Goal: Information Seeking & Learning: Learn about a topic

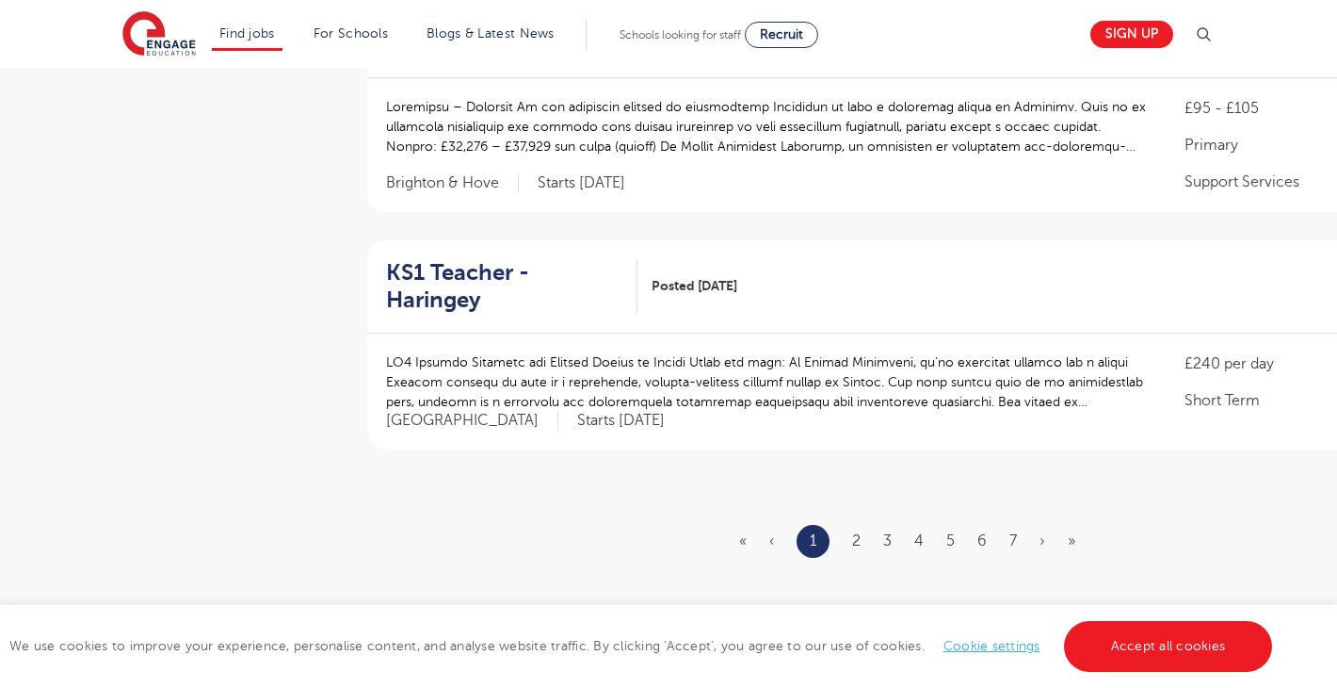
scroll to position [2208, 0]
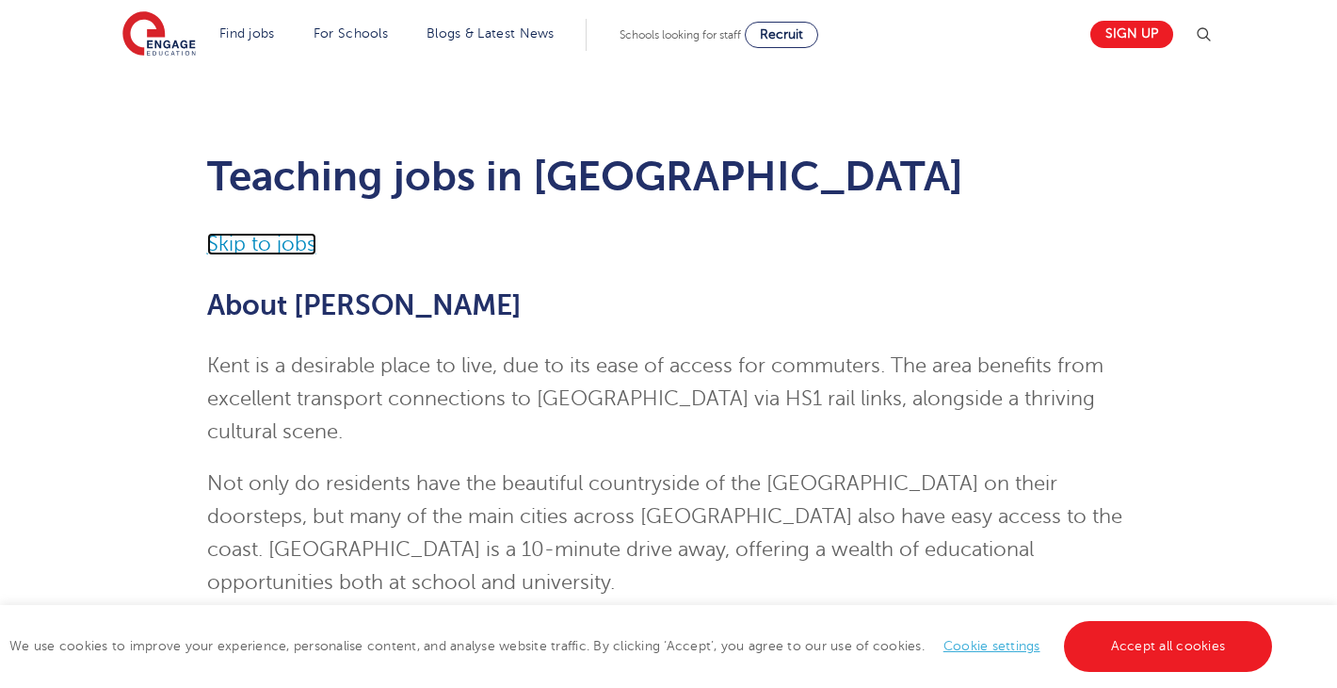
click at [291, 242] on link "Skip to jobs" at bounding box center [261, 244] width 109 height 23
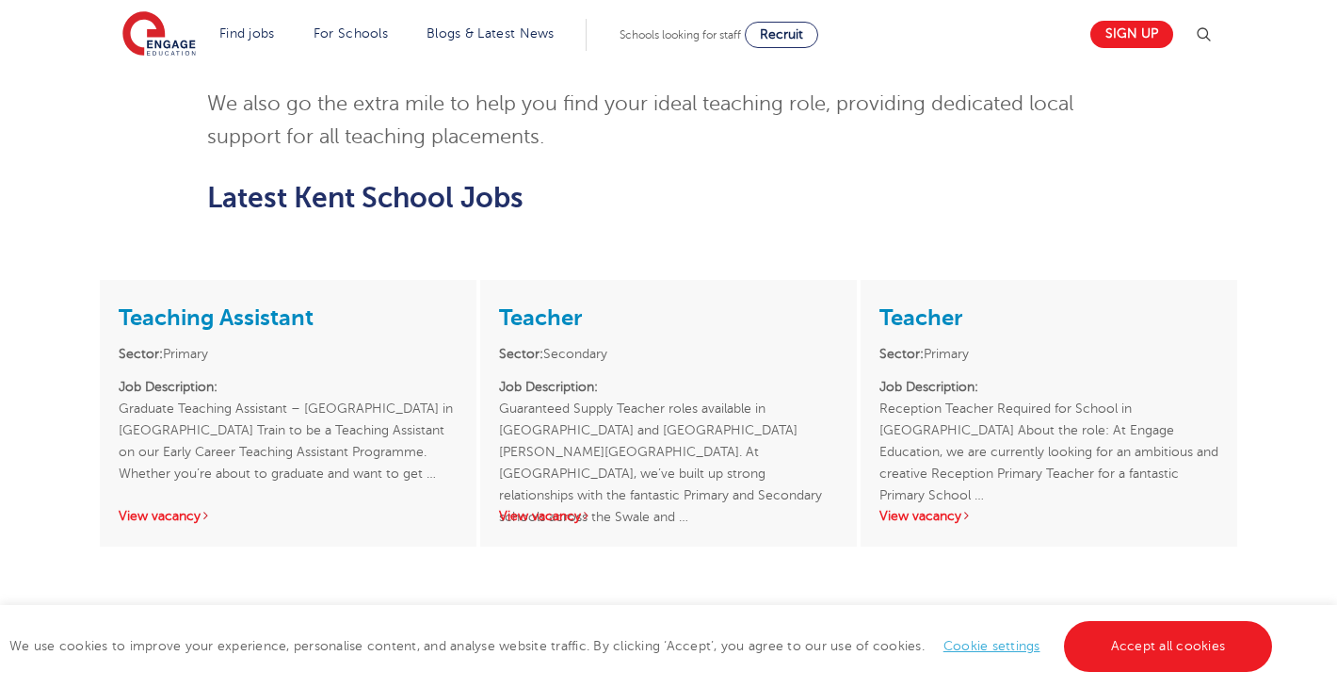
scroll to position [2614, 0]
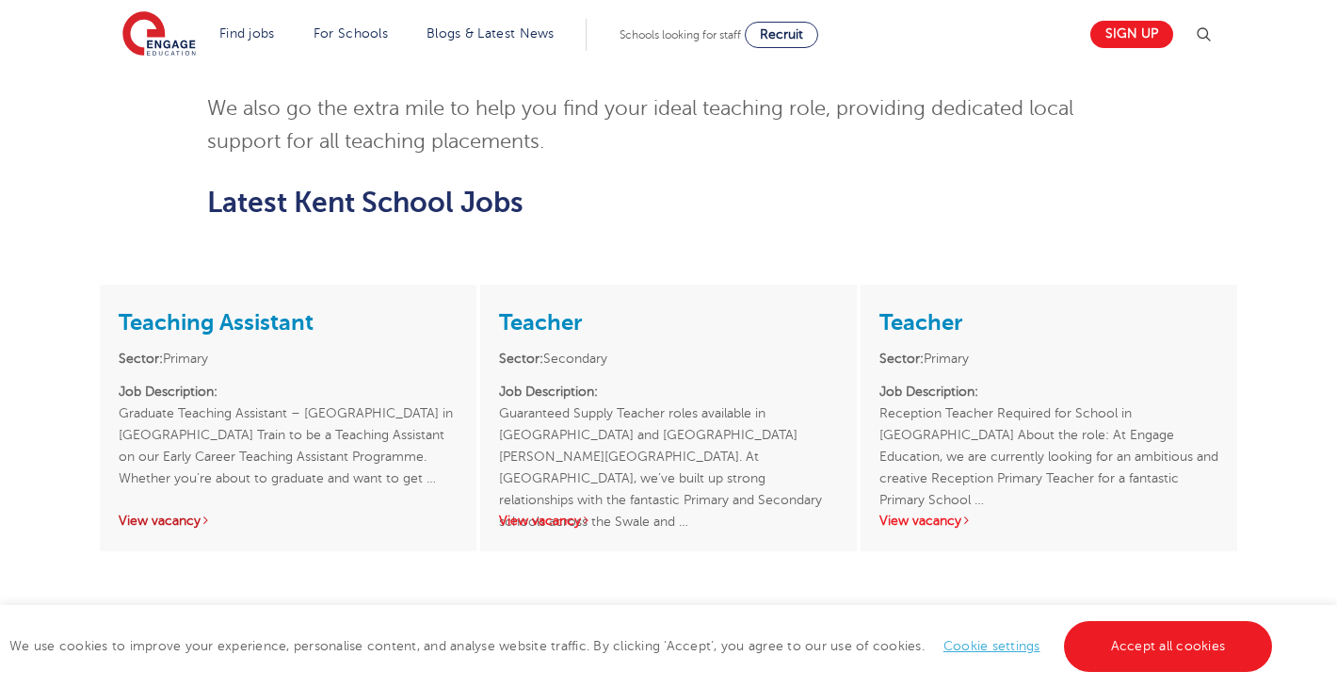
click at [172, 513] on link "View vacancy" at bounding box center [165, 520] width 92 height 14
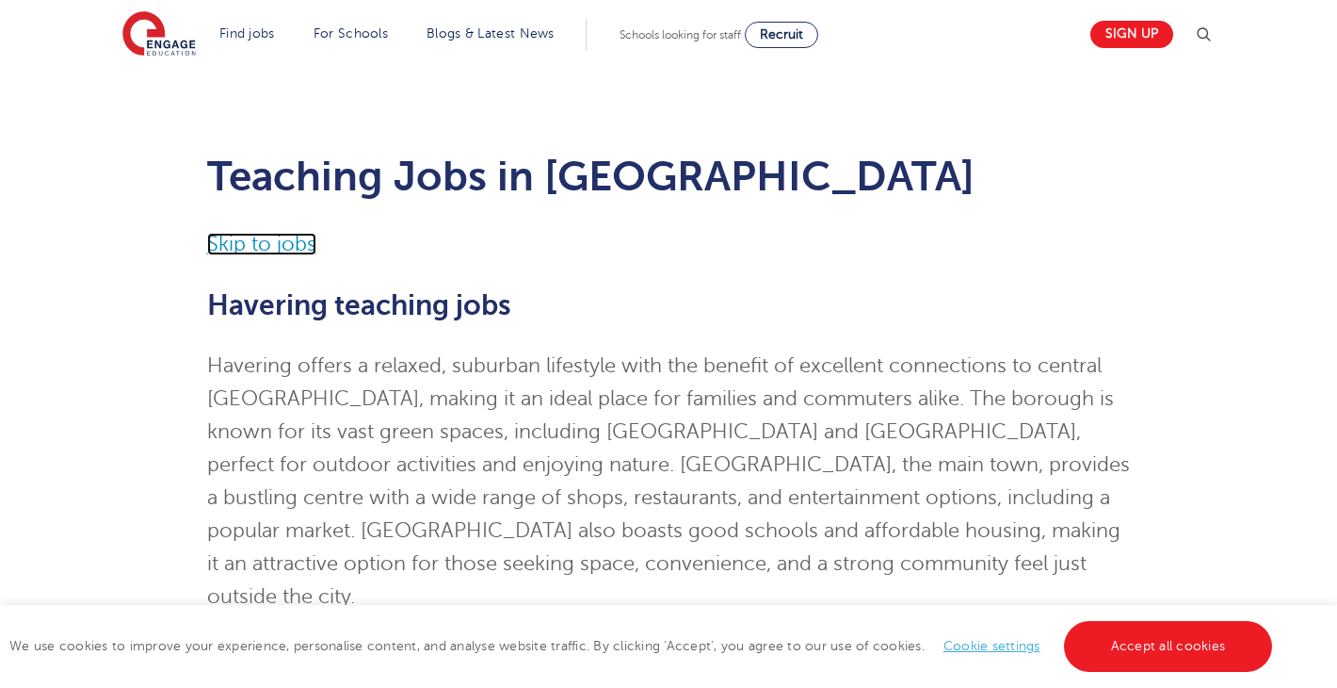
click at [230, 238] on link "Skip to jobs" at bounding box center [261, 244] width 109 height 23
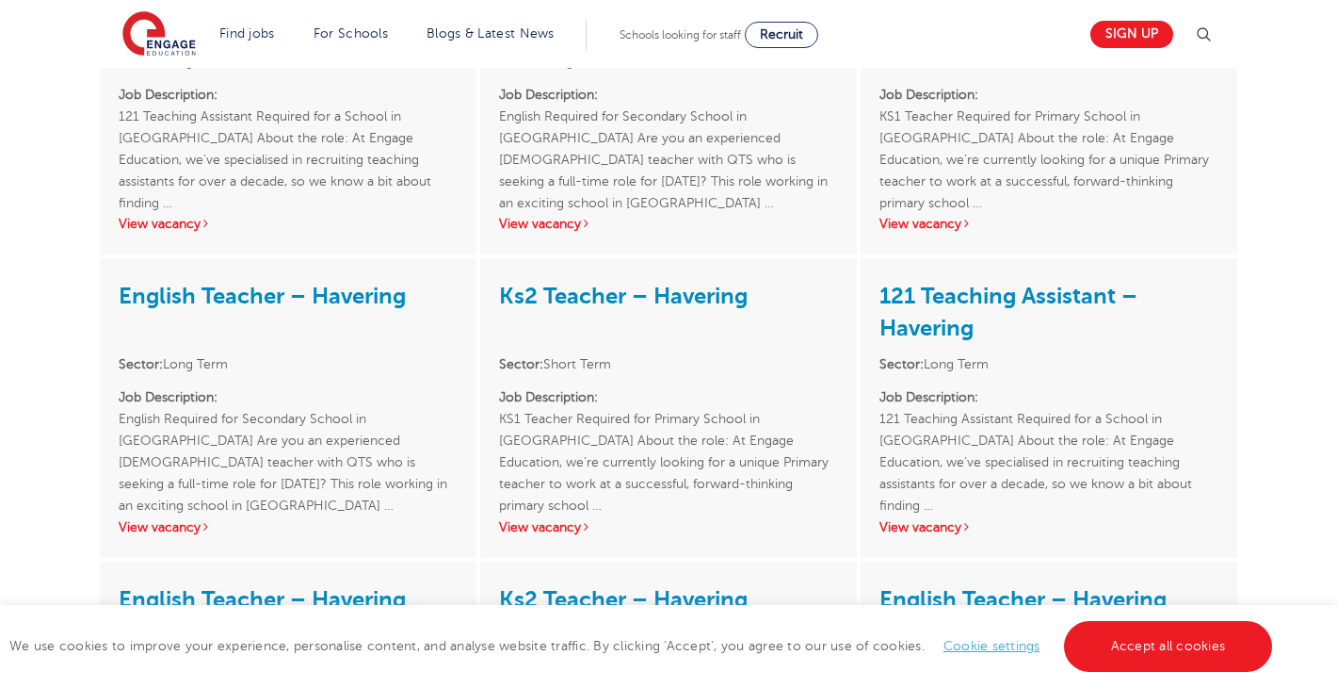
scroll to position [3563, 0]
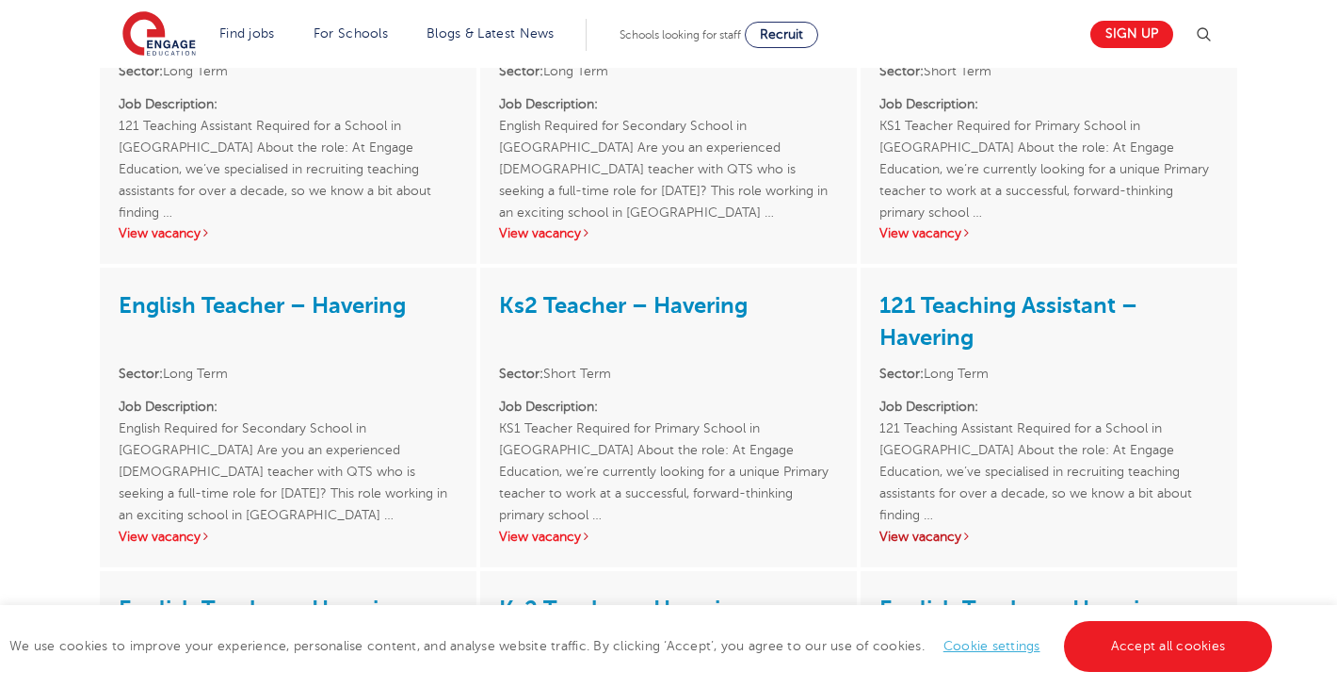
click at [958, 529] on link "View vacancy" at bounding box center [926, 536] width 92 height 14
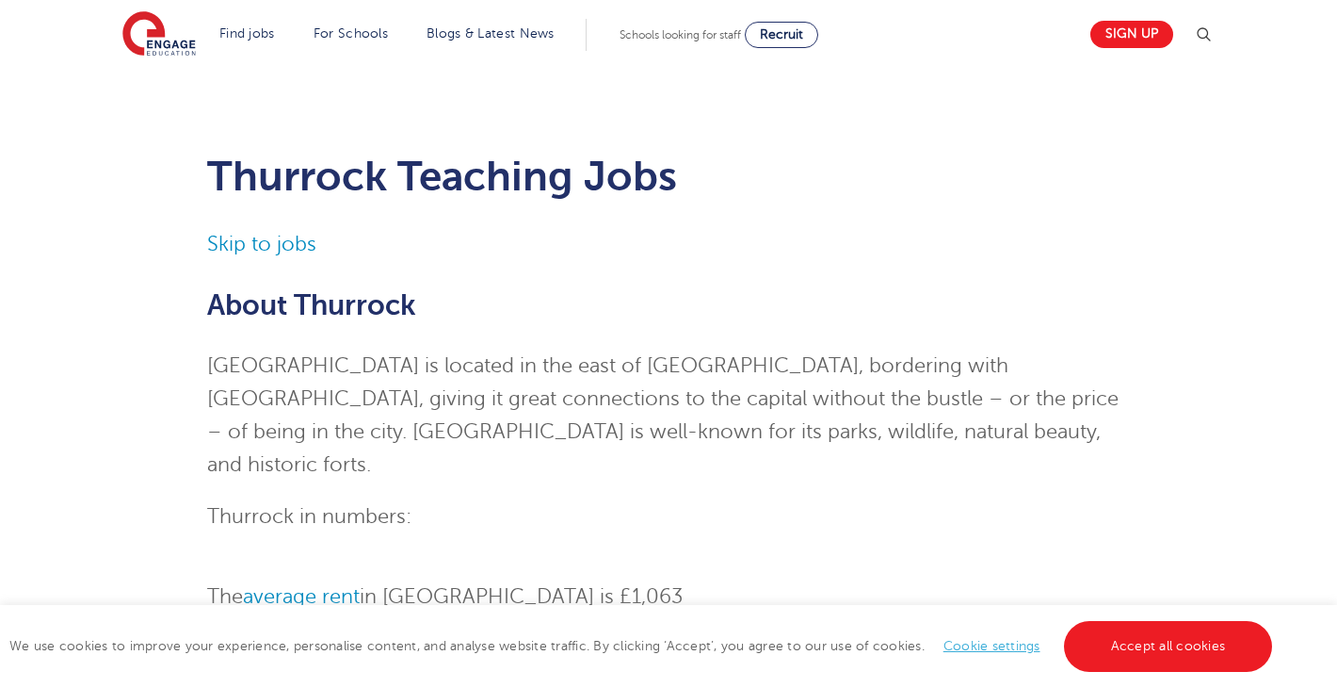
click at [274, 232] on p "Skip to jobs" at bounding box center [669, 244] width 924 height 33
click at [279, 241] on link "Skip to jobs" at bounding box center [261, 244] width 109 height 23
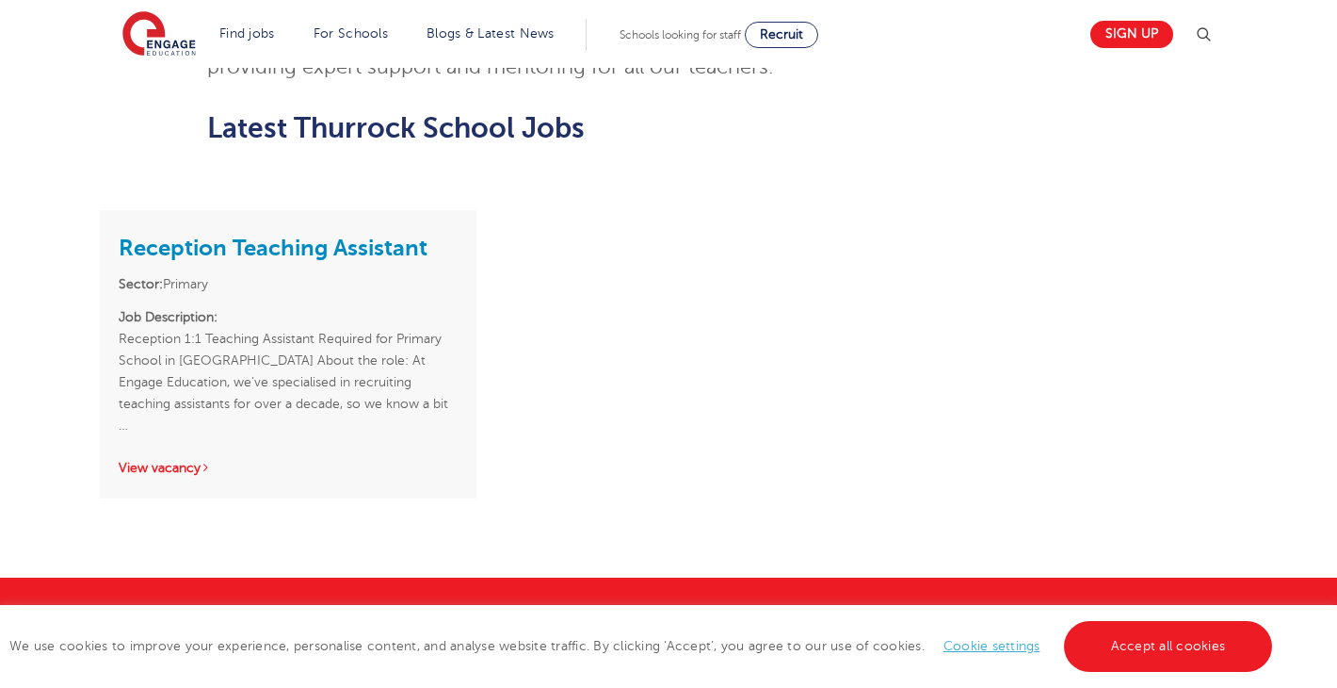
scroll to position [1619, 0]
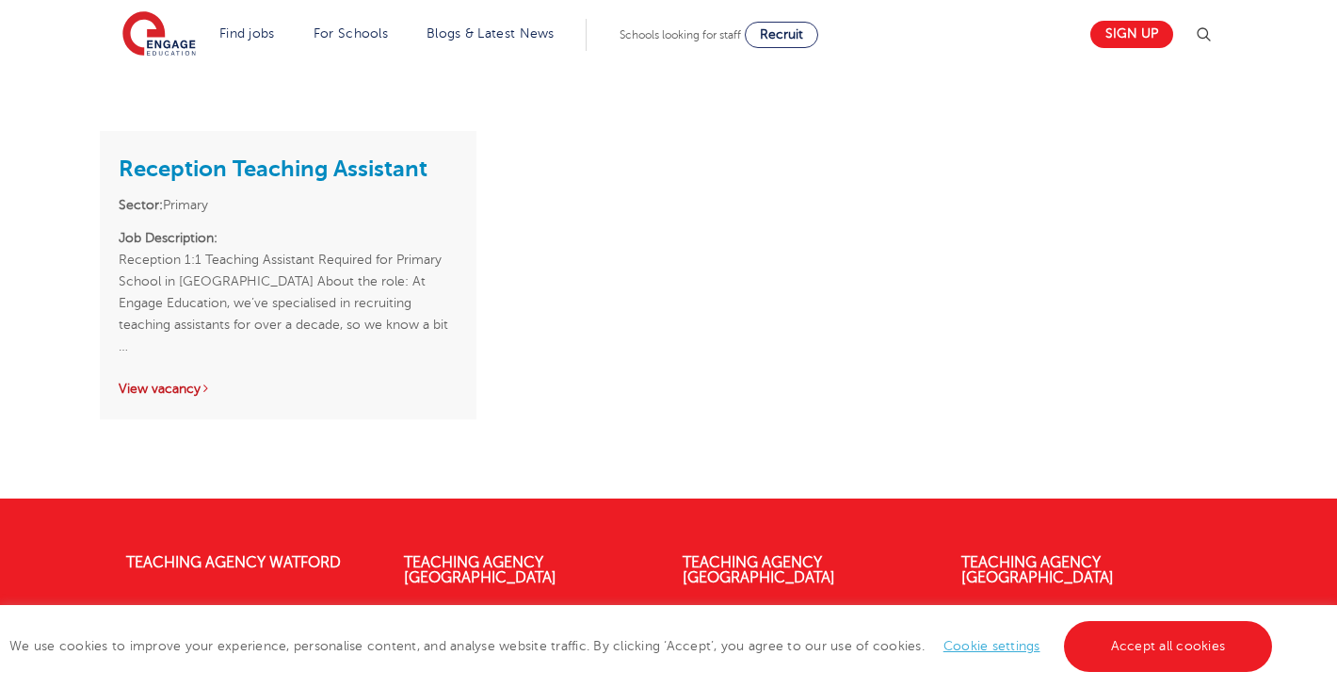
click at [193, 381] on link "View vacancy" at bounding box center [165, 388] width 92 height 14
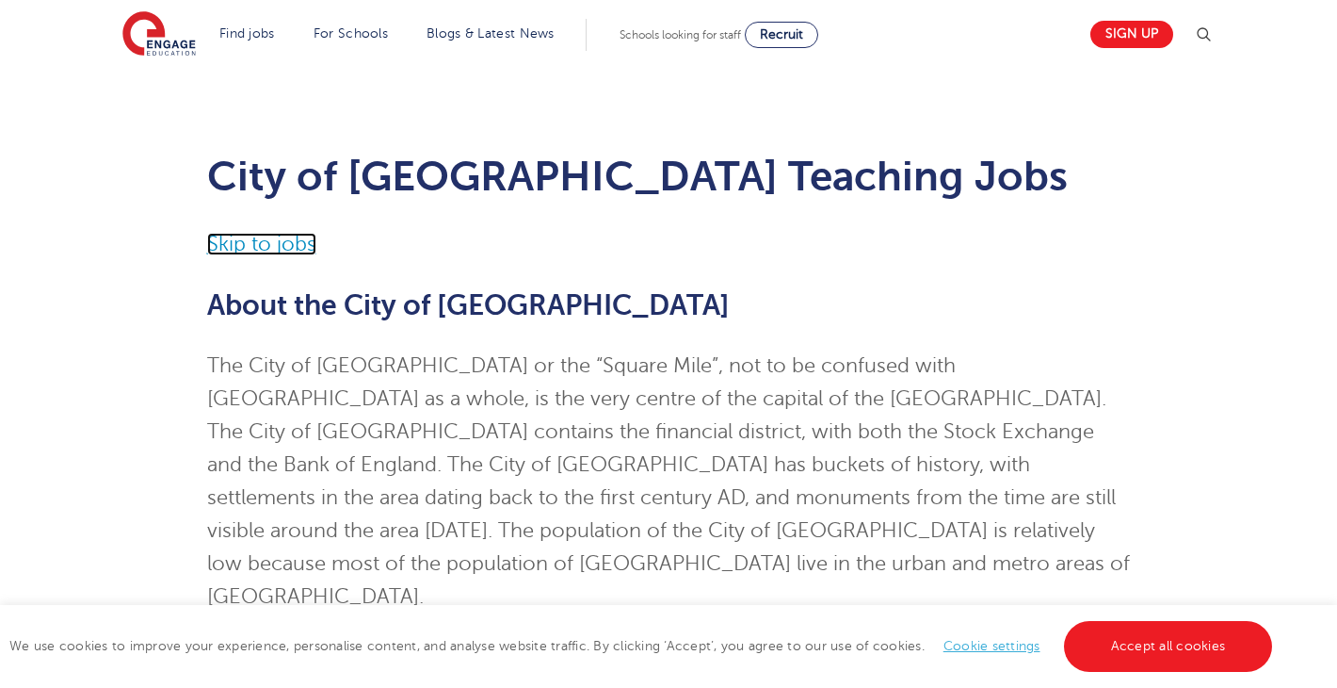
click at [228, 244] on link "Skip to jobs" at bounding box center [261, 244] width 109 height 23
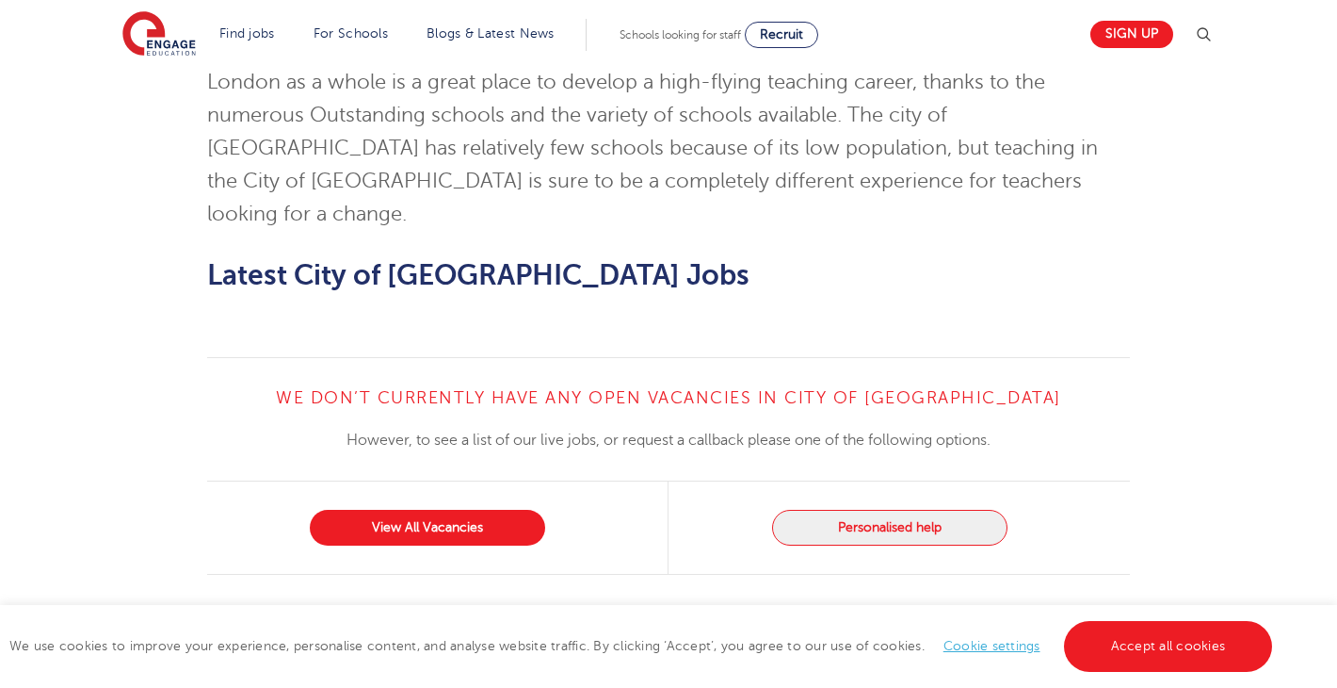
scroll to position [1709, 0]
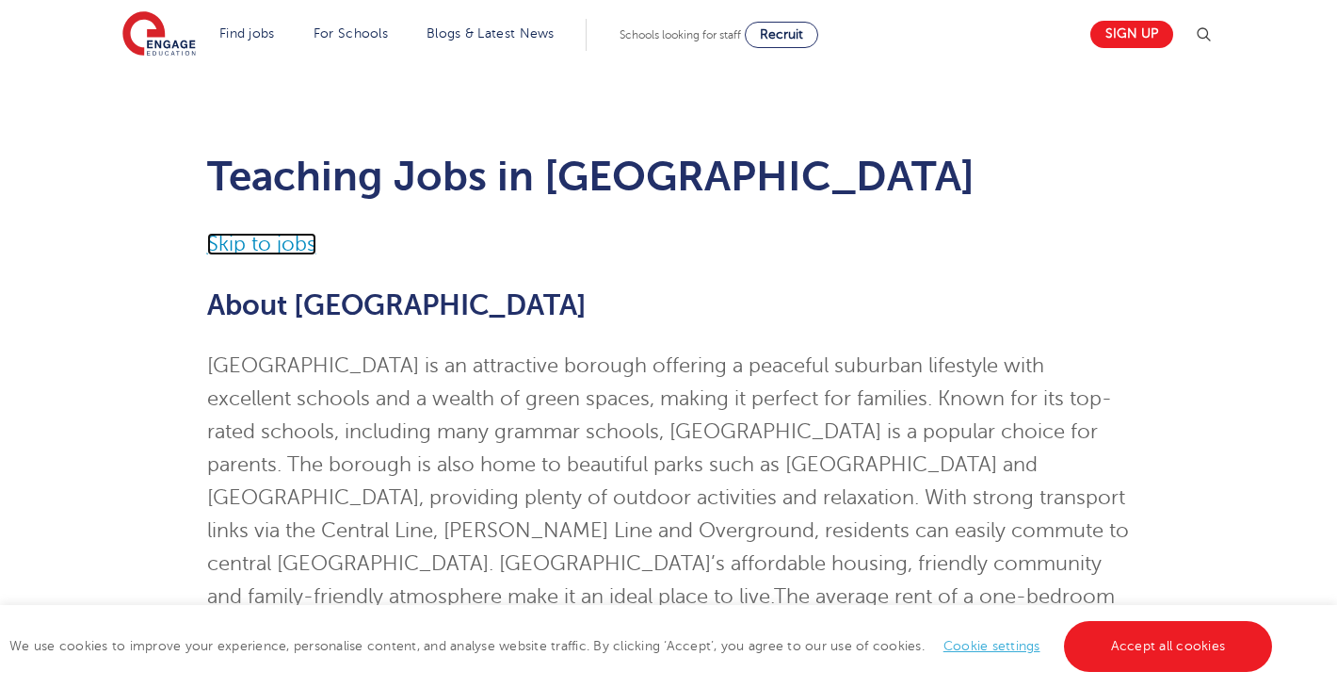
click at [262, 251] on link "Skip to jobs" at bounding box center [261, 244] width 109 height 23
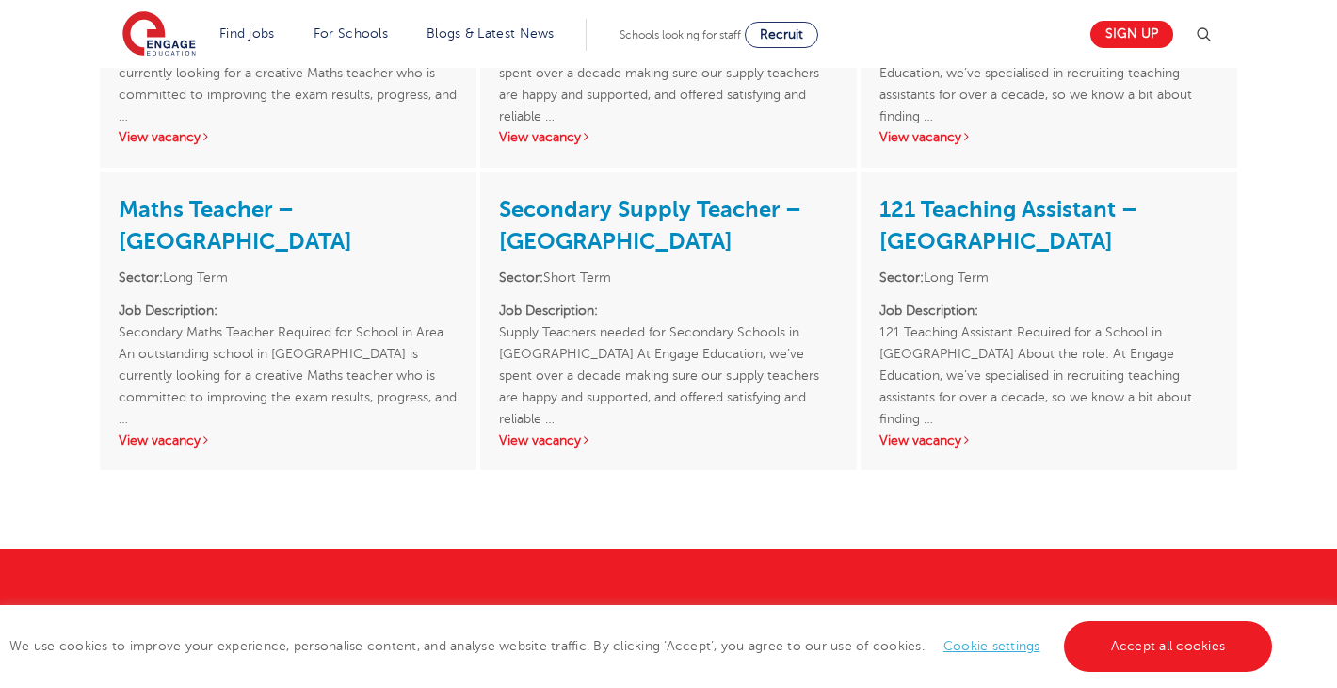
scroll to position [3774, 0]
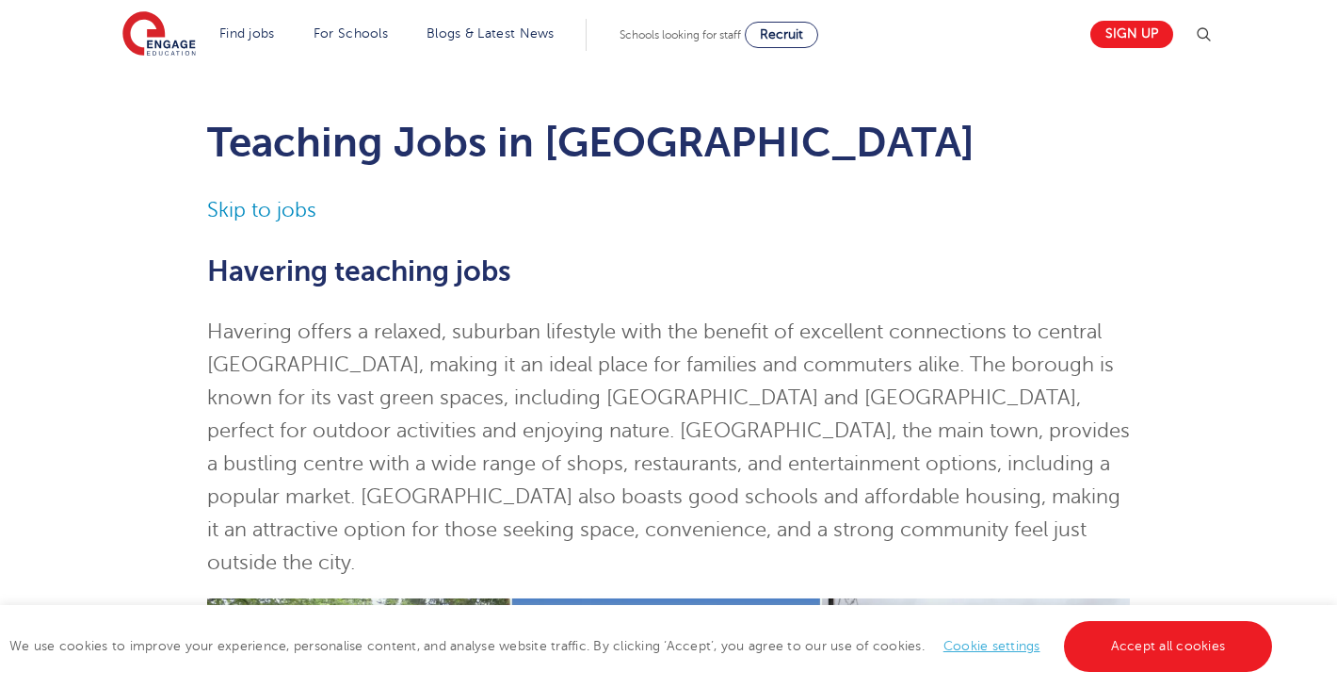
scroll to position [38, 0]
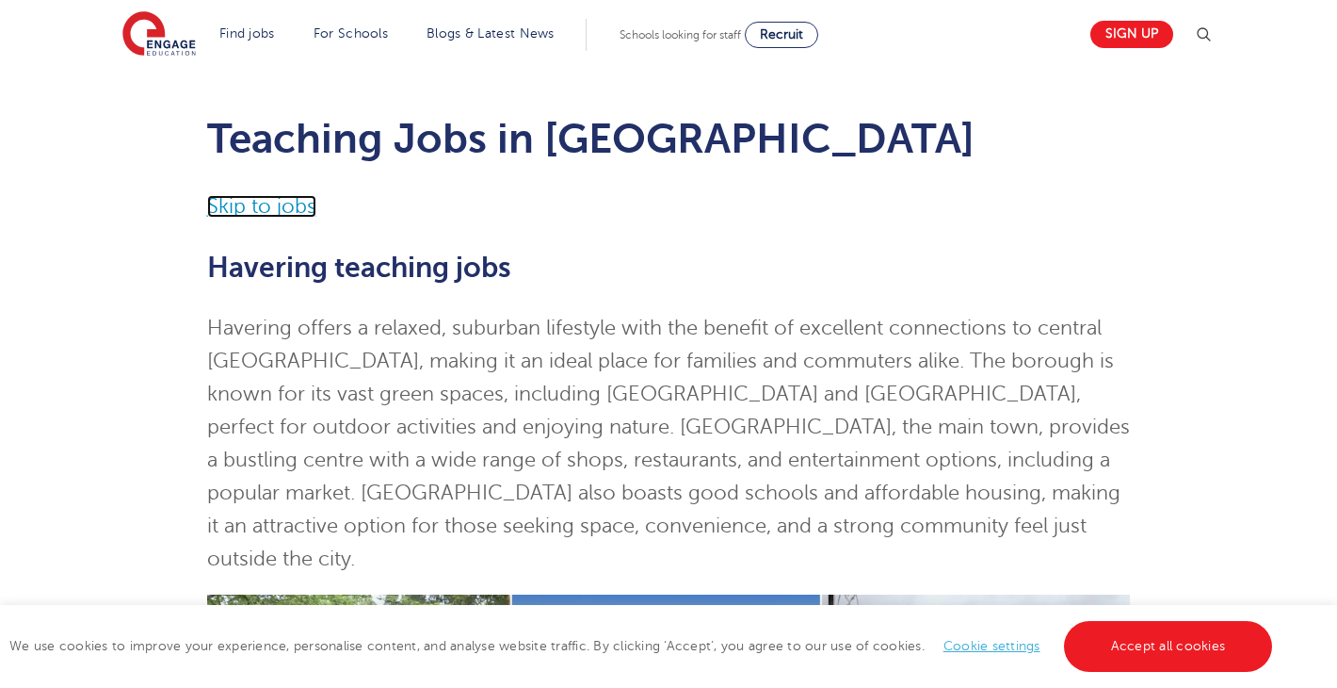
click at [237, 207] on link "Skip to jobs" at bounding box center [261, 206] width 109 height 23
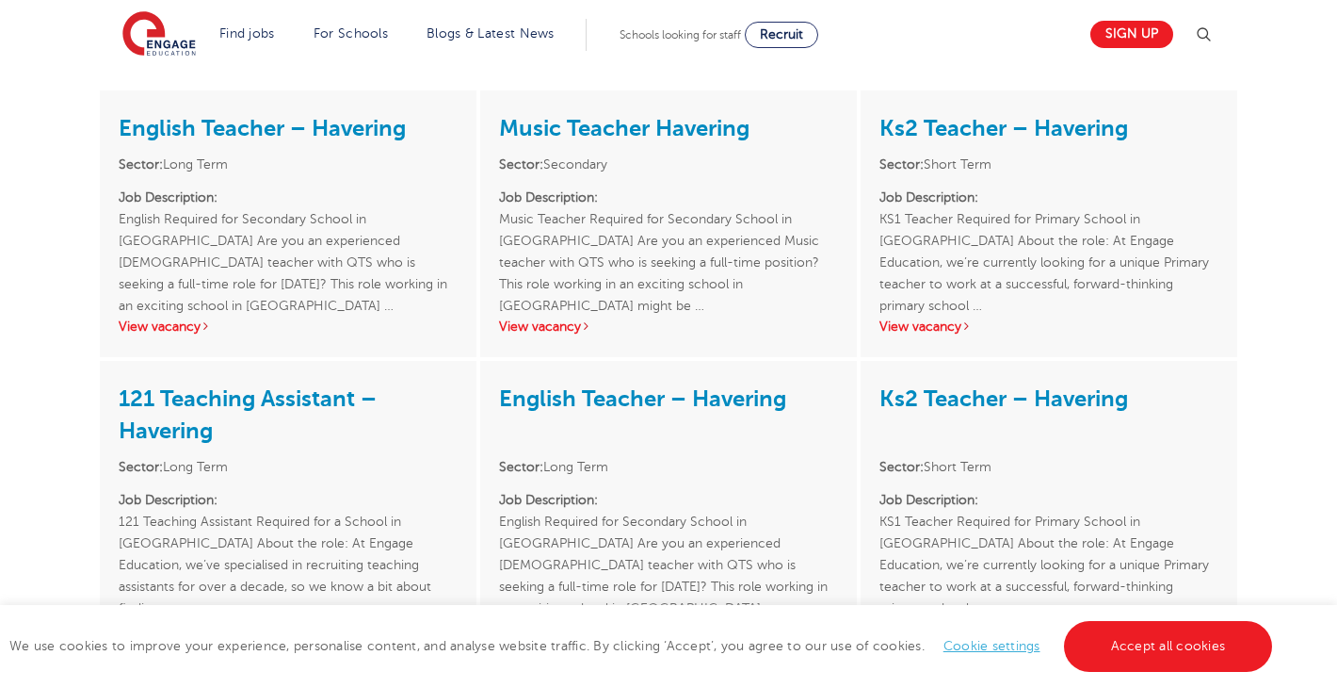
scroll to position [3171, 0]
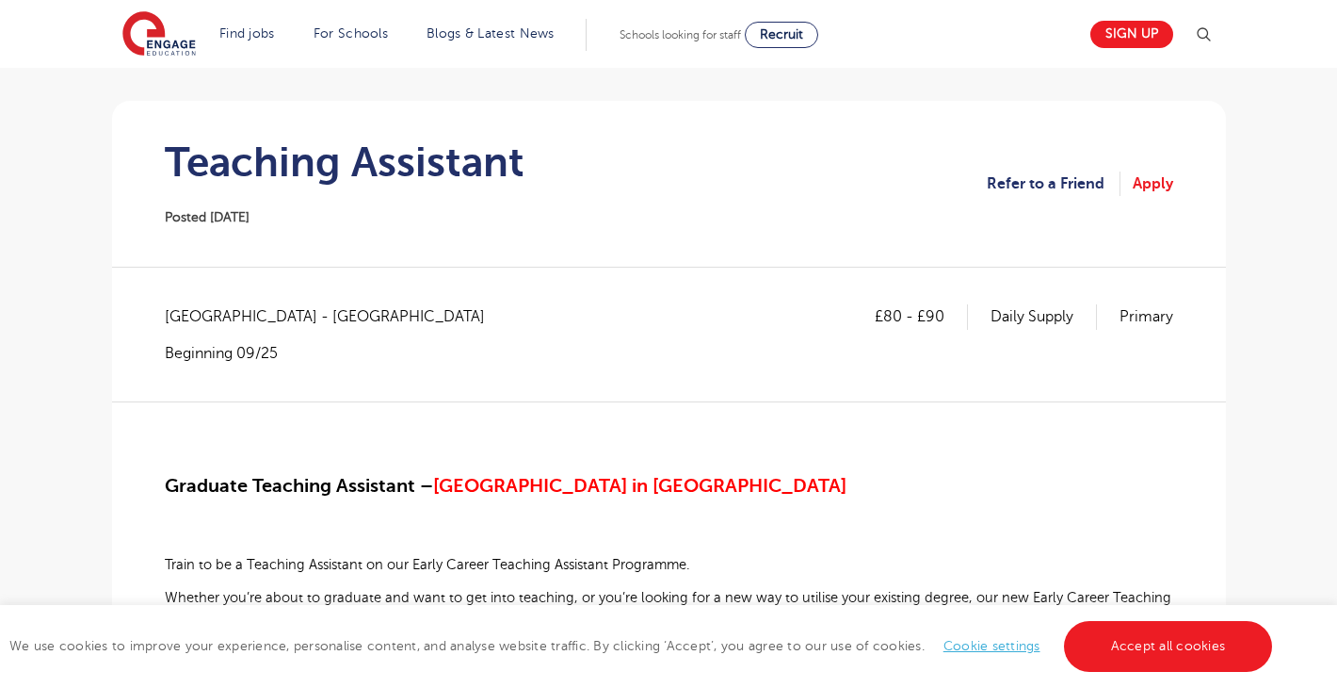
scroll to position [134, 0]
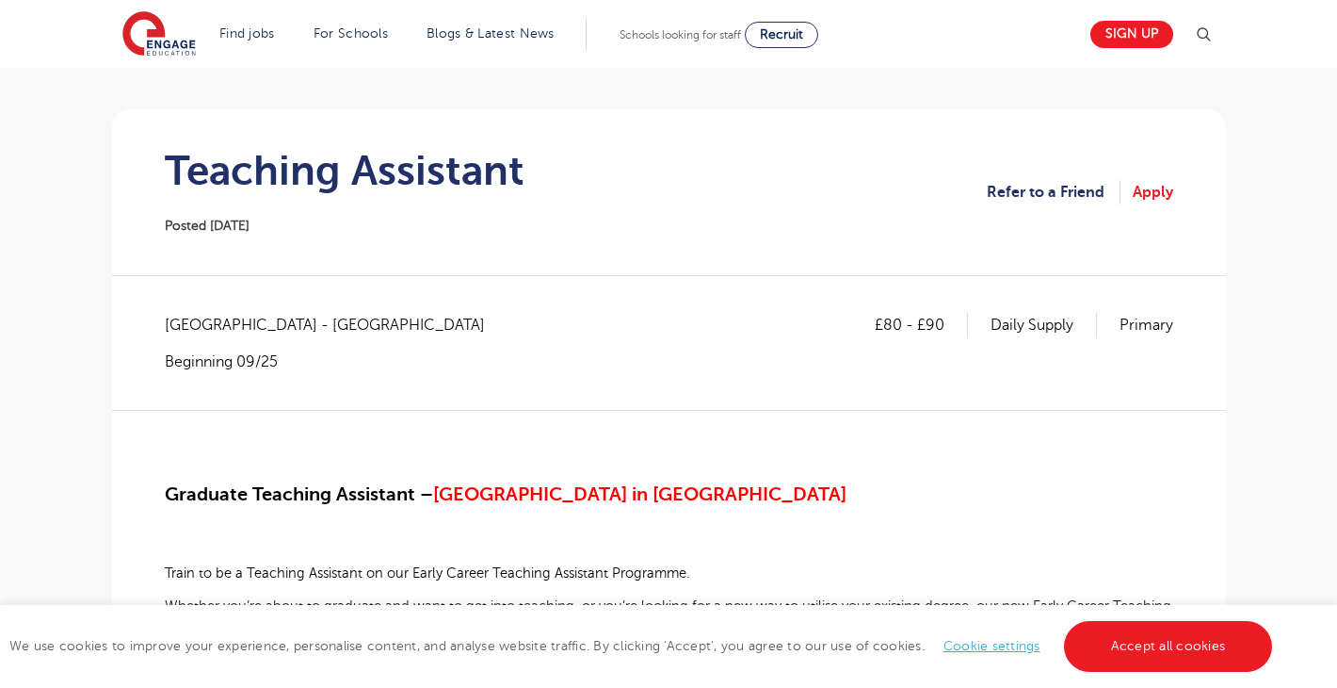
click at [805, 208] on section "Teaching Assistant Posted 24/09/25 Refer to a Friend Apply" at bounding box center [669, 192] width 1084 height 166
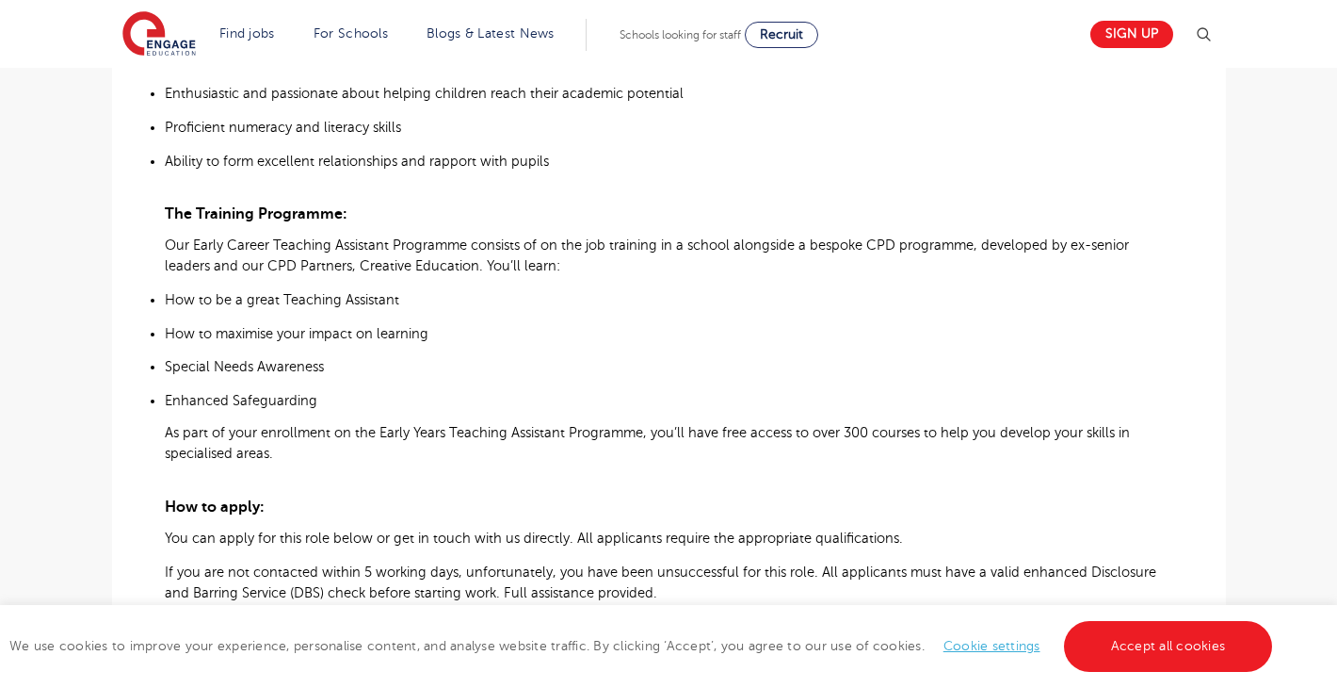
scroll to position [1126, 0]
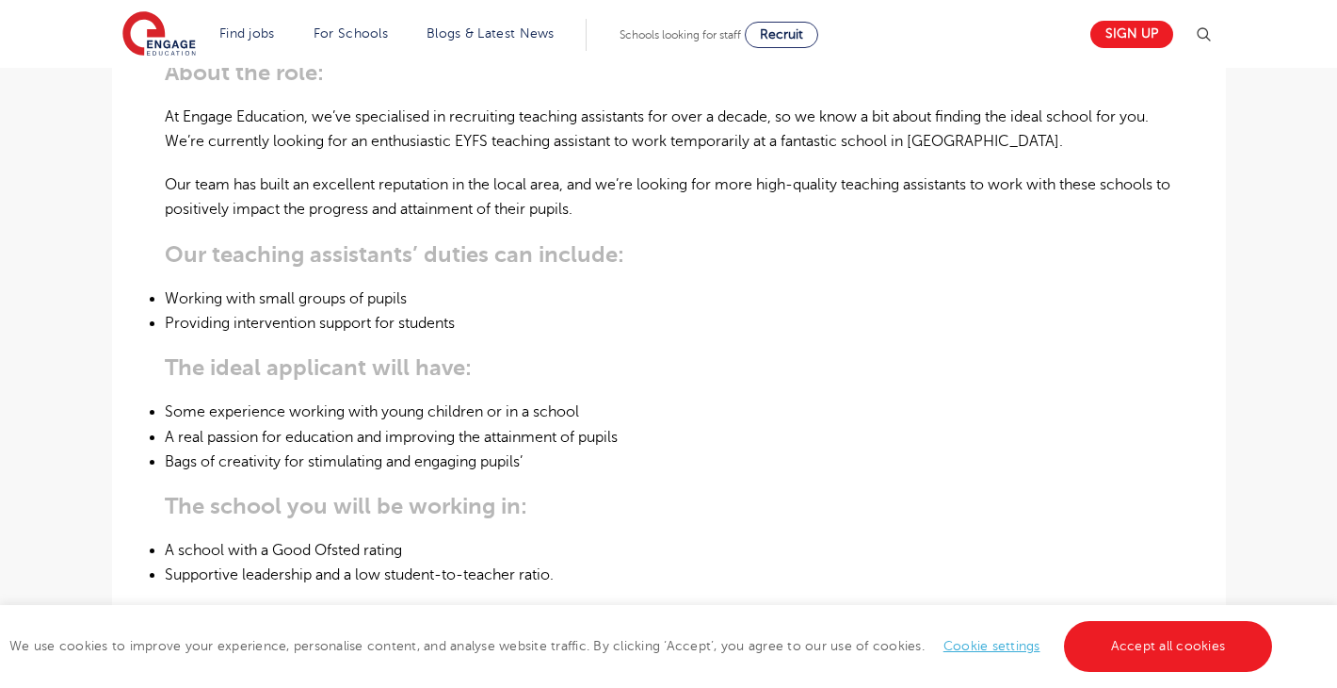
scroll to position [592, 0]
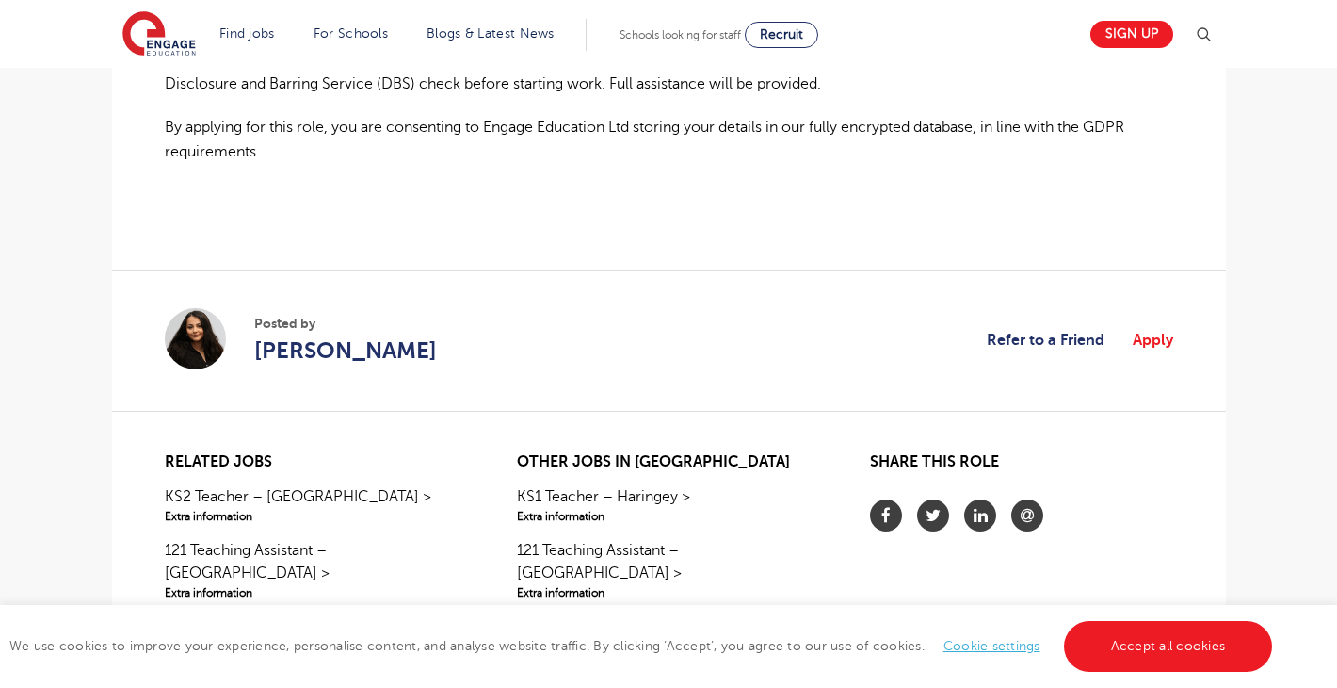
scroll to position [1434, 0]
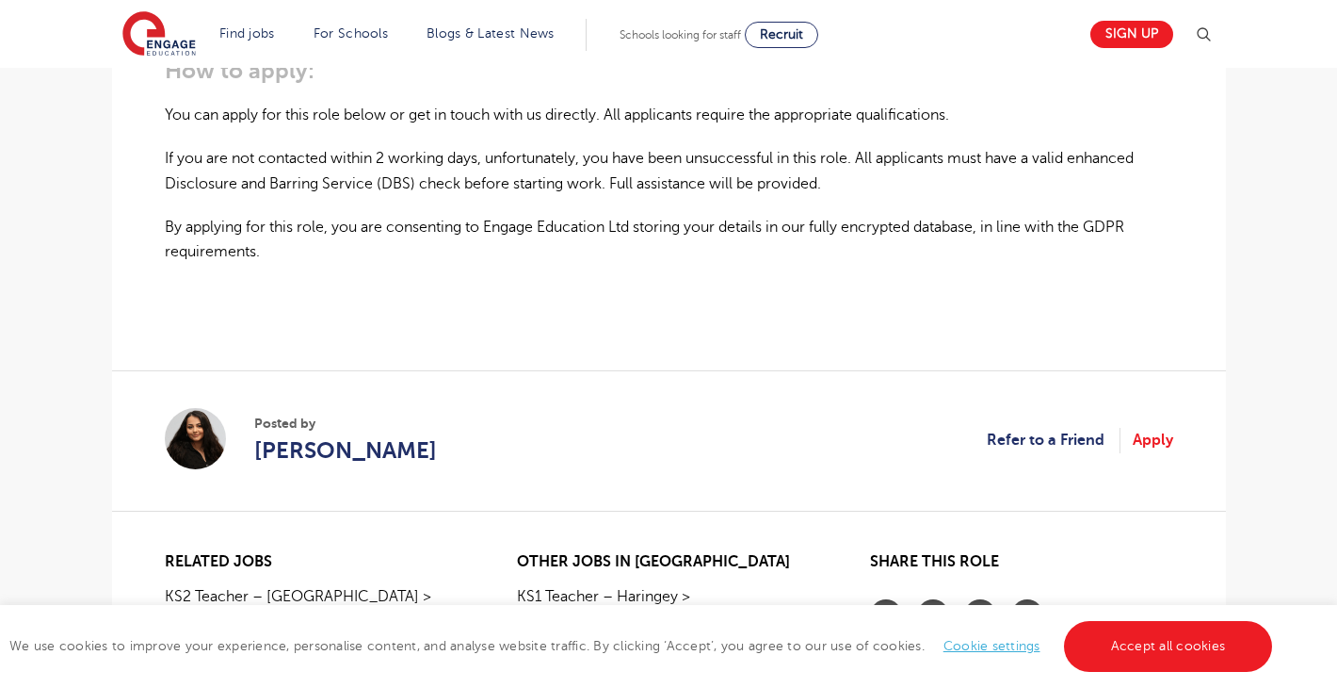
scroll to position [1342, 0]
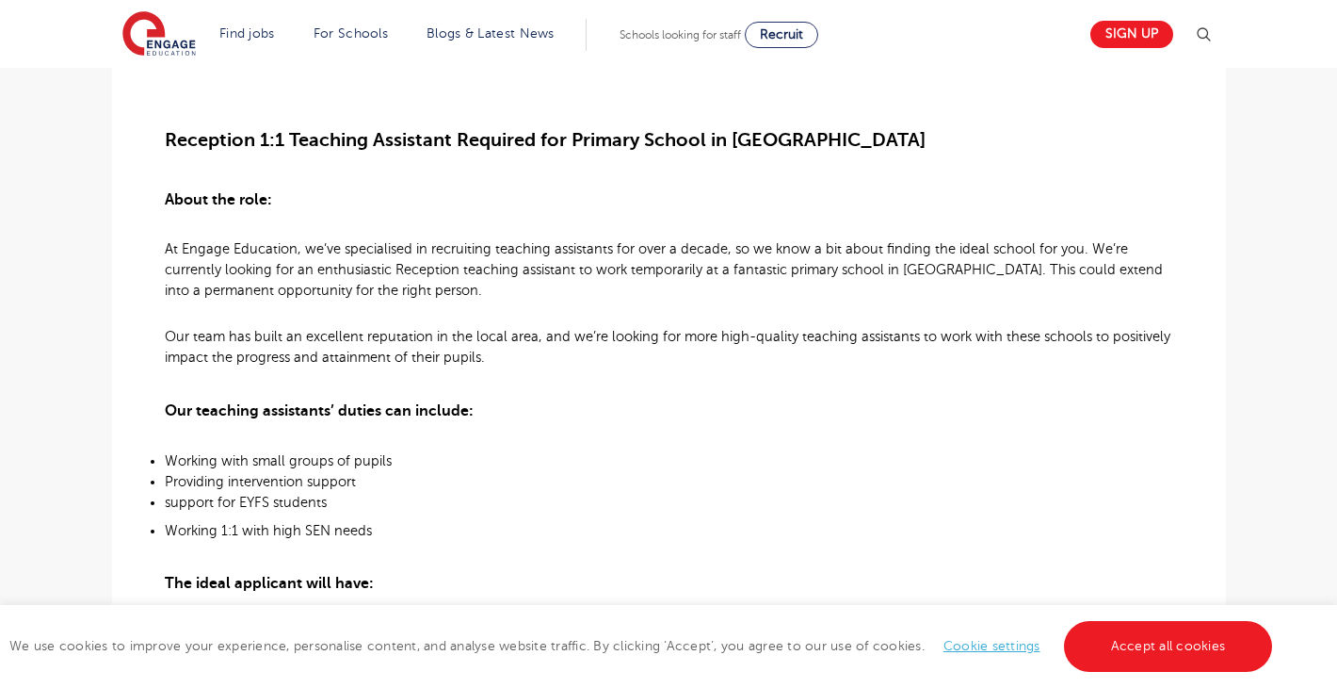
scroll to position [494, 0]
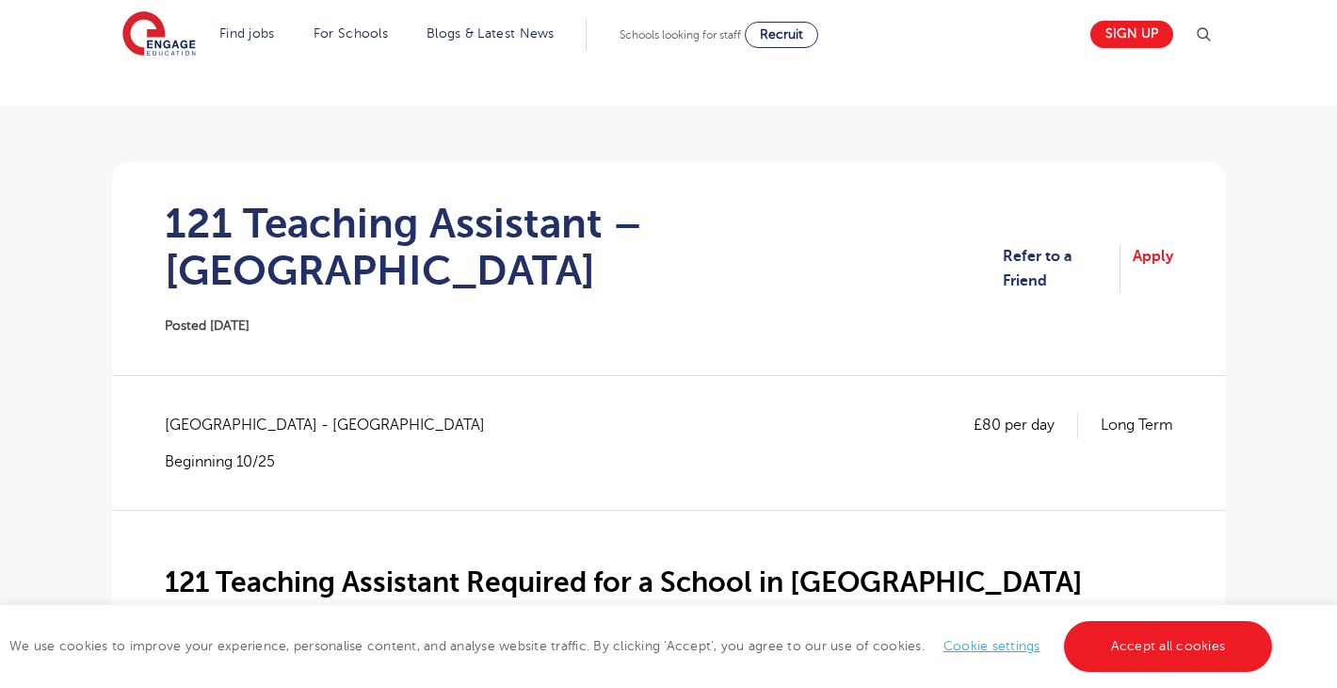
scroll to position [86, 0]
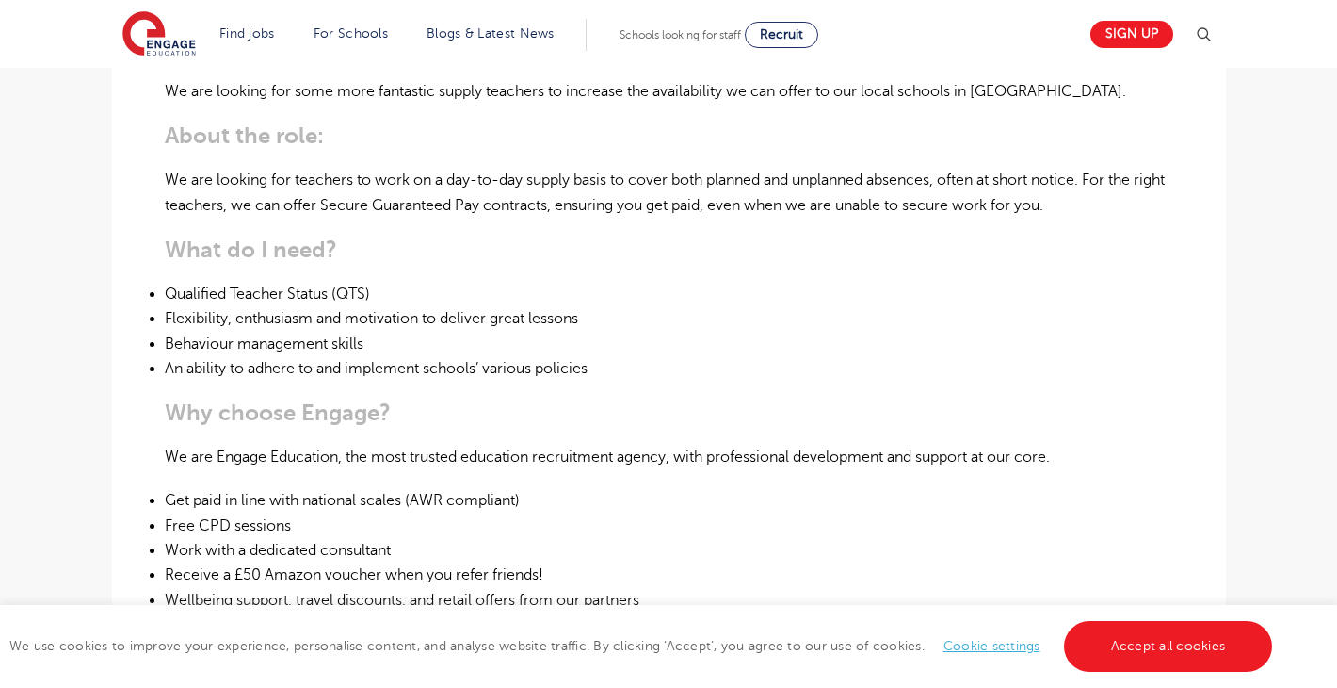
scroll to position [689, 0]
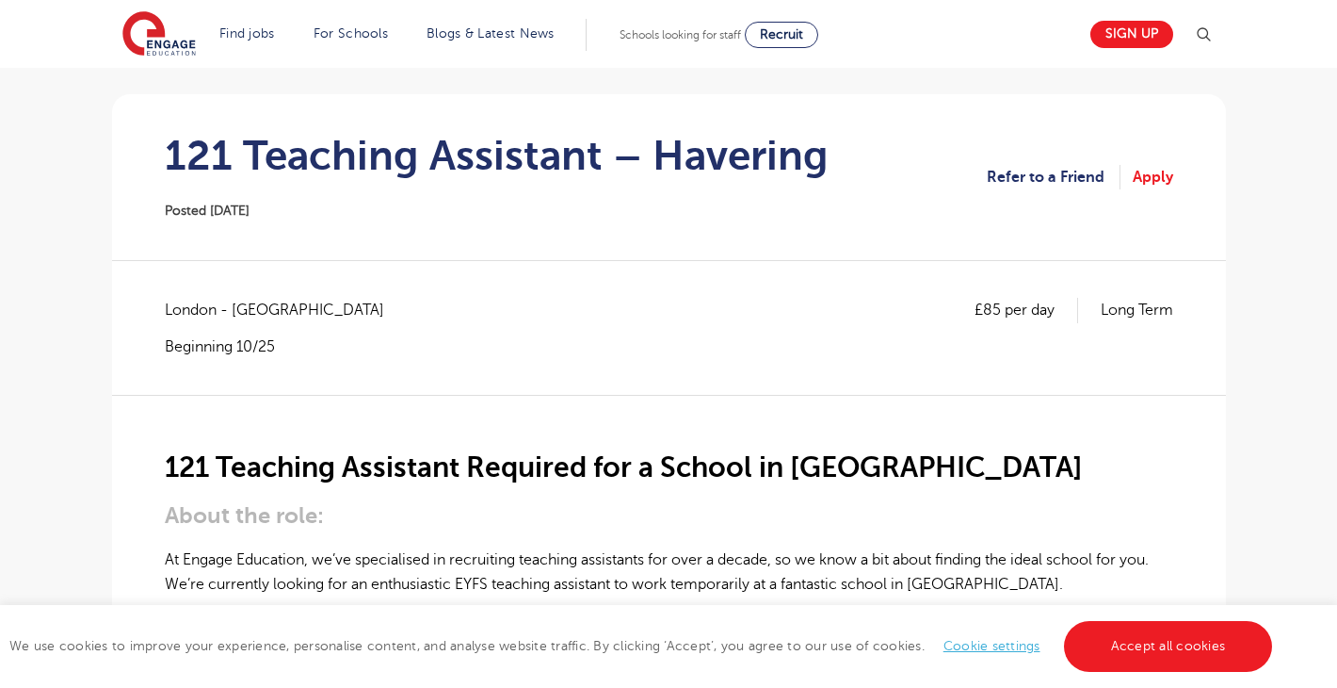
scroll to position [151, 0]
